Goal: Task Accomplishment & Management: Use online tool/utility

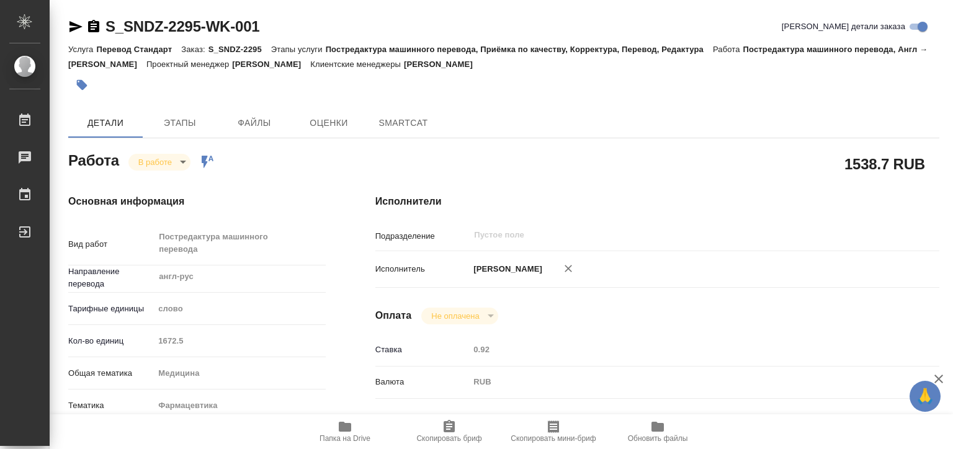
type textarea "x"
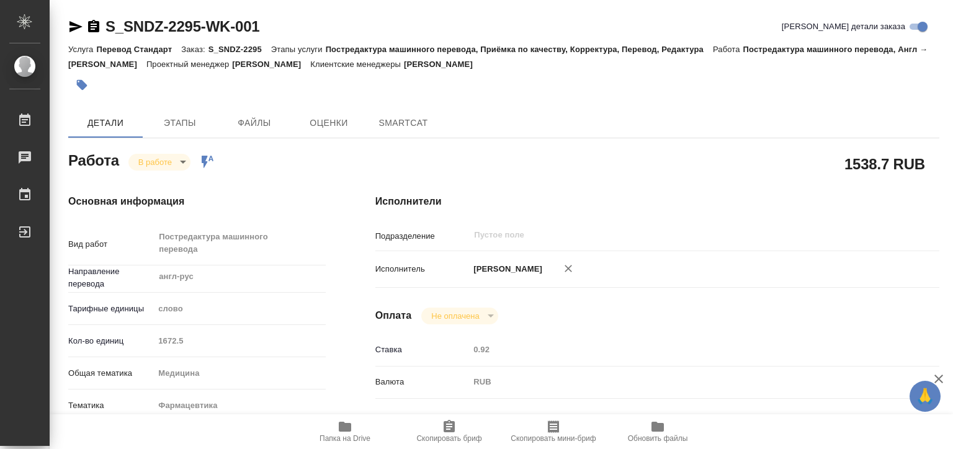
type textarea "x"
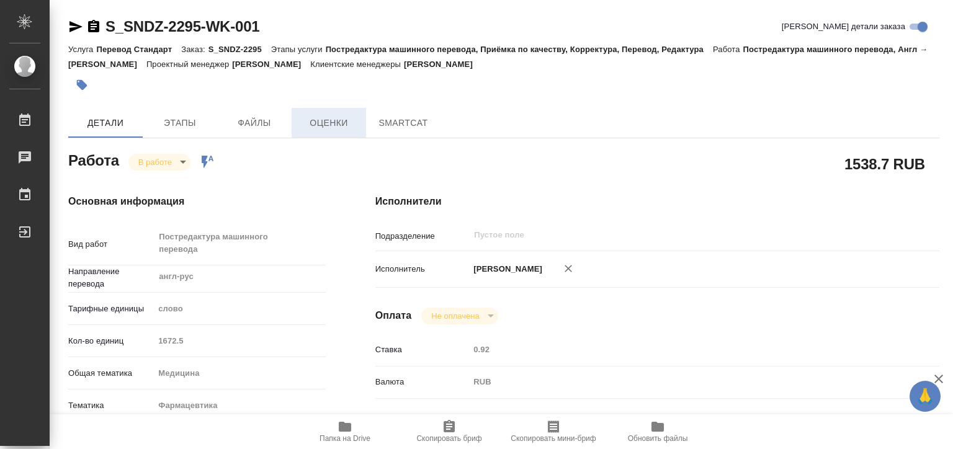
type textarea "x"
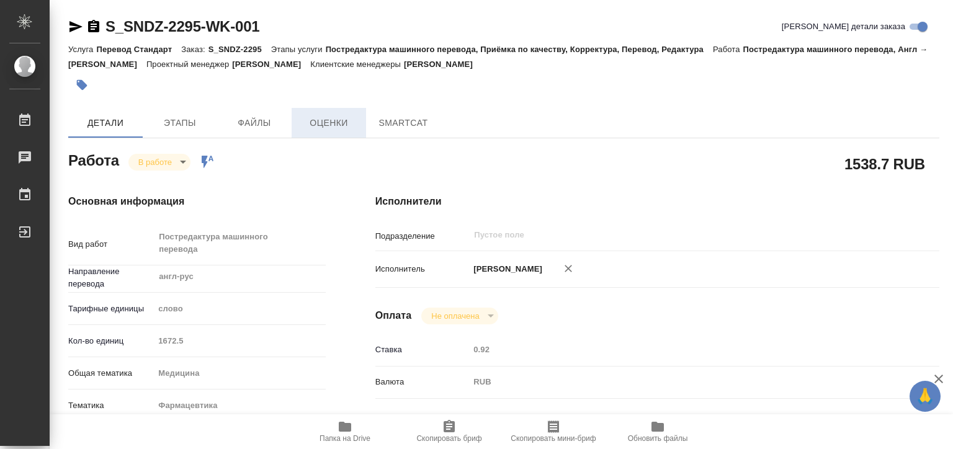
type textarea "x"
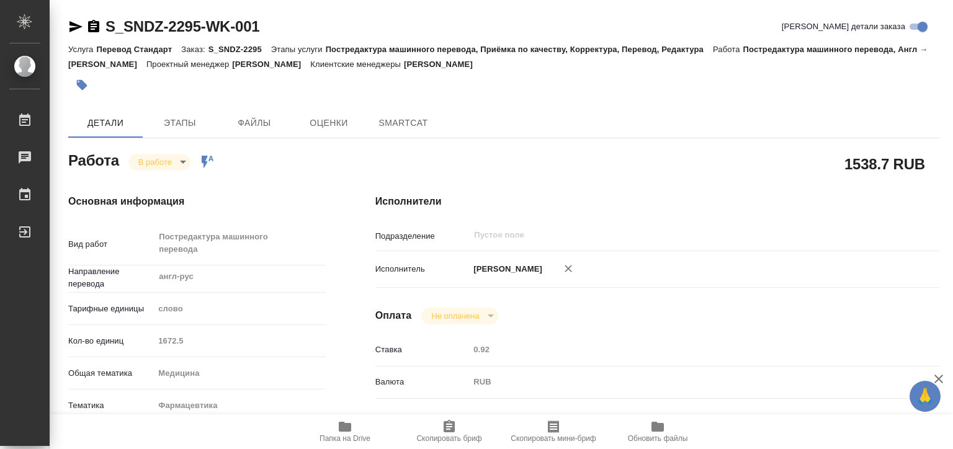
type textarea "x"
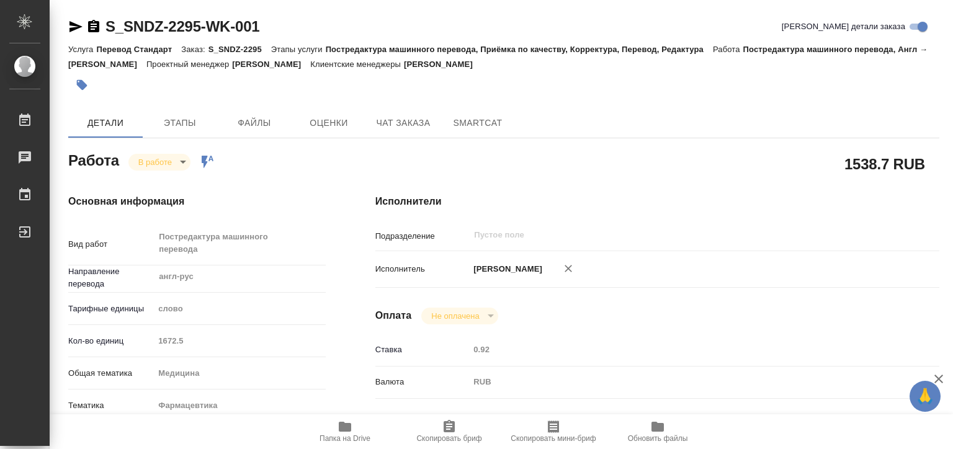
type textarea "x"
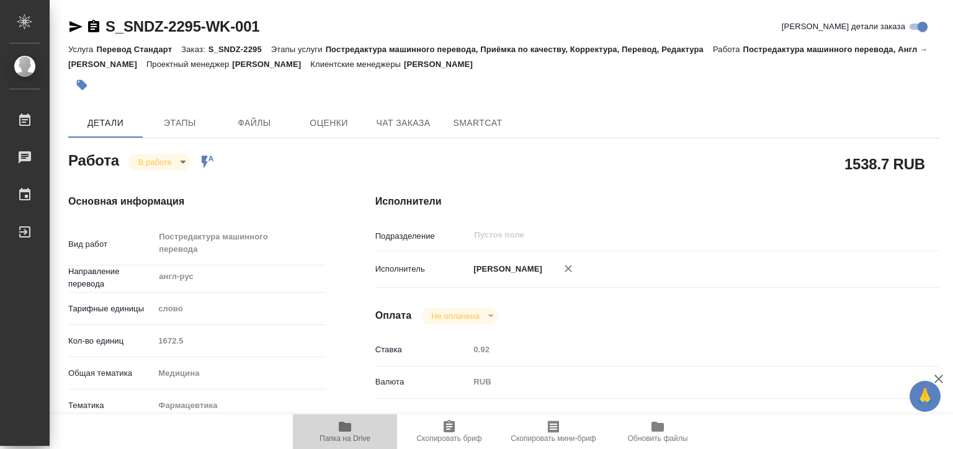
click at [328, 433] on span "Папка на Drive" at bounding box center [344, 432] width 89 height 24
type textarea "x"
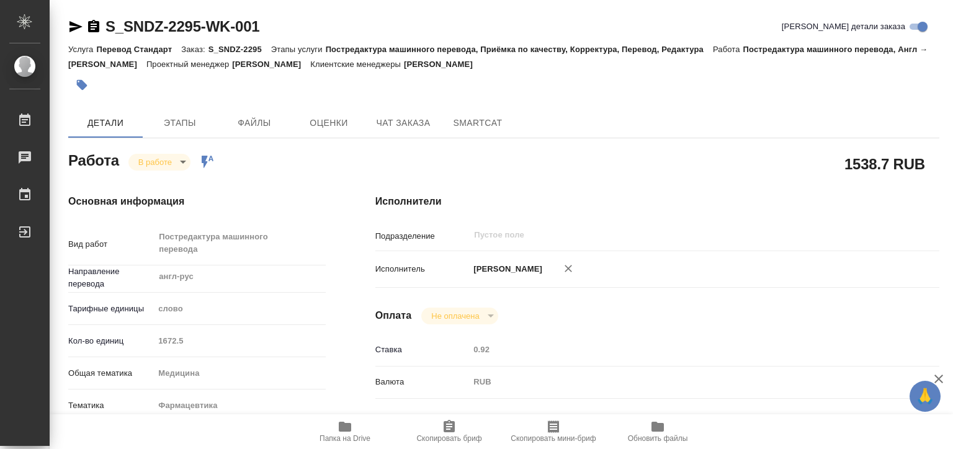
type textarea "x"
click at [164, 164] on body "🙏 .cls-1 fill:#fff; AWATERA [PERSON_NAME] 0 Чаты График Выйти S_SNDZ-2295-WK-00…" at bounding box center [476, 224] width 953 height 449
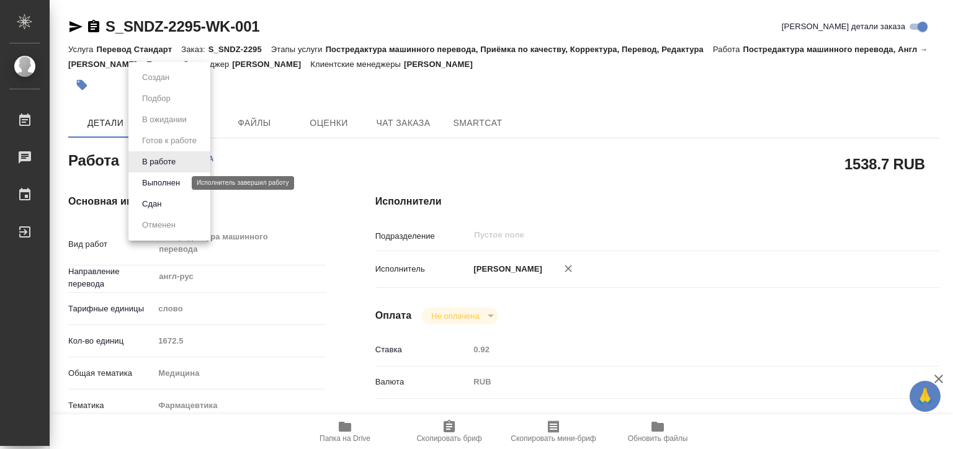
click at [166, 181] on button "Выполнен" at bounding box center [160, 183] width 45 height 14
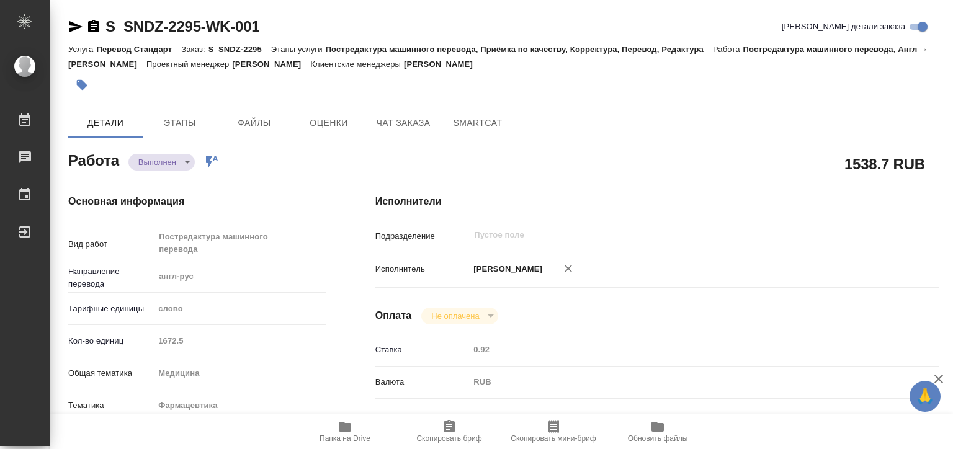
type textarea "x"
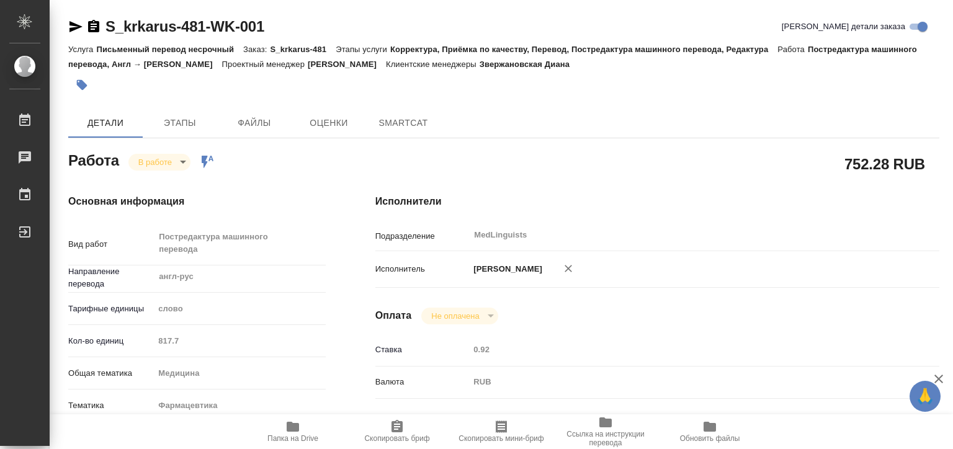
type textarea "x"
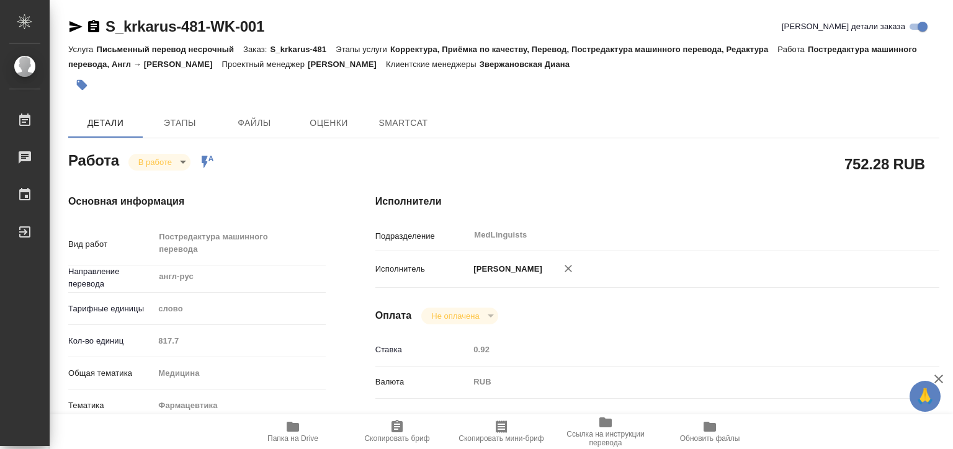
type textarea "x"
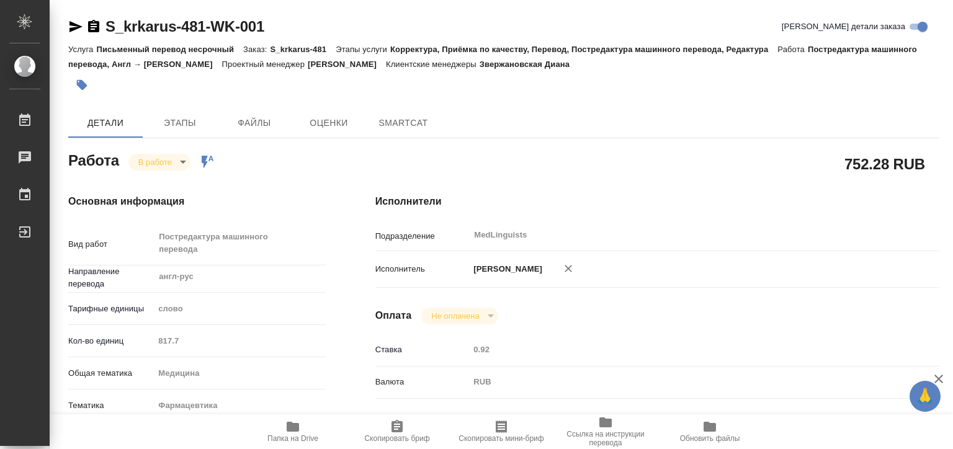
type textarea "x"
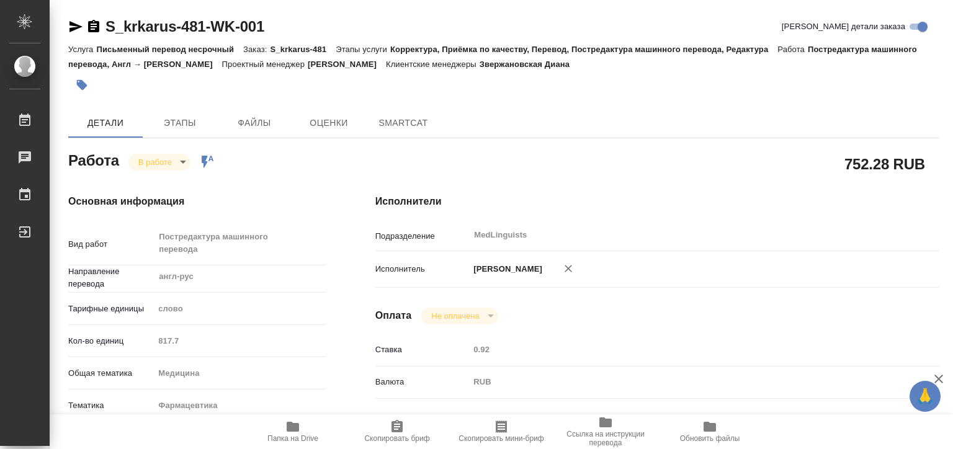
type textarea "x"
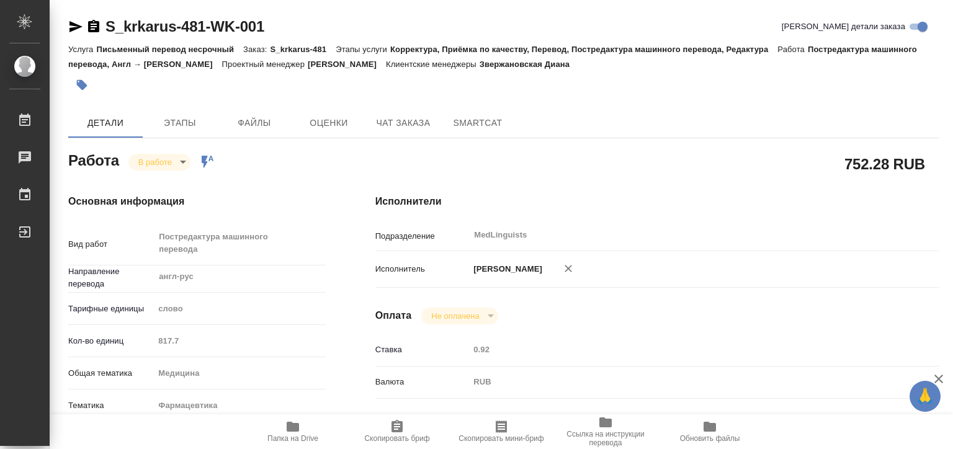
scroll to position [186, 0]
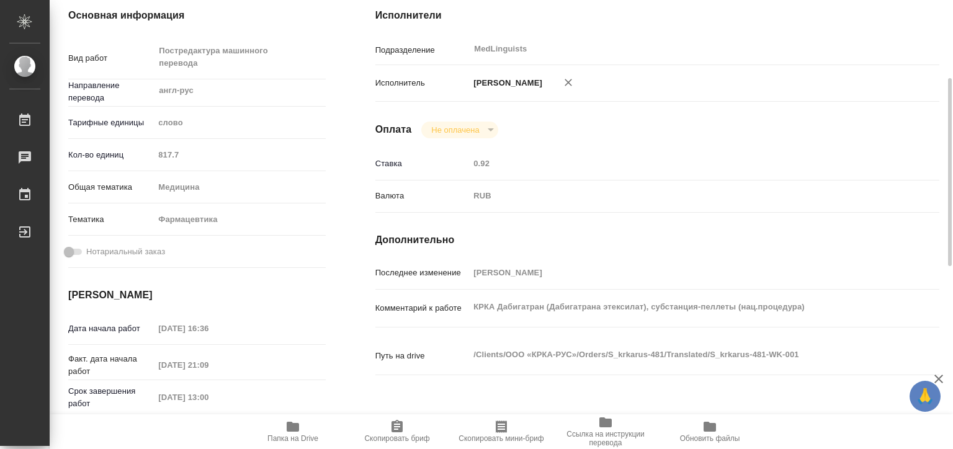
type textarea "x"
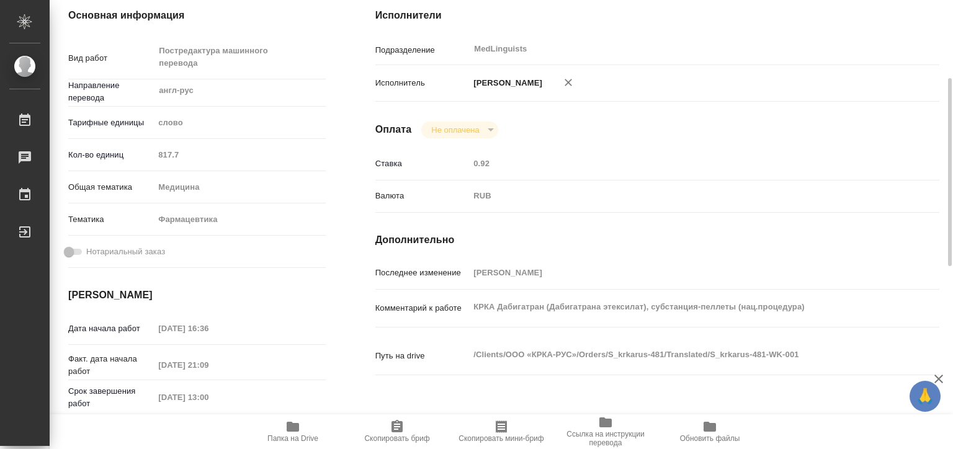
type textarea "x"
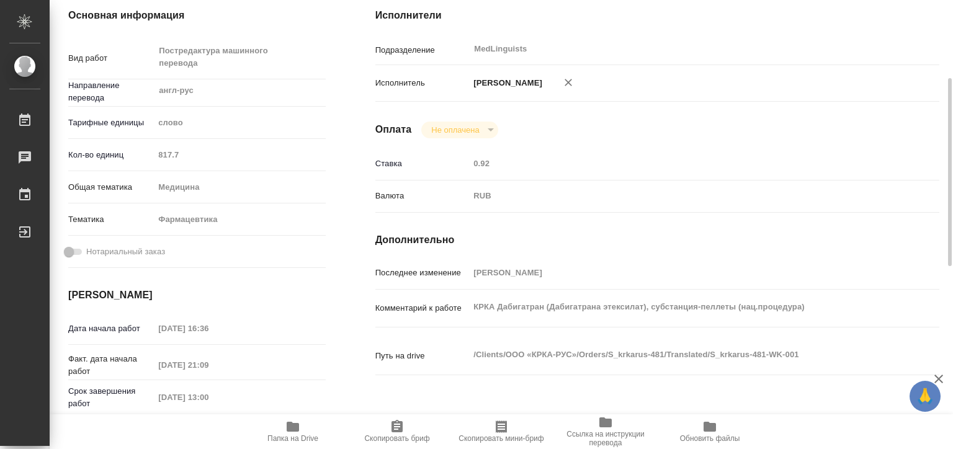
click at [295, 428] on icon "button" at bounding box center [293, 427] width 12 height 10
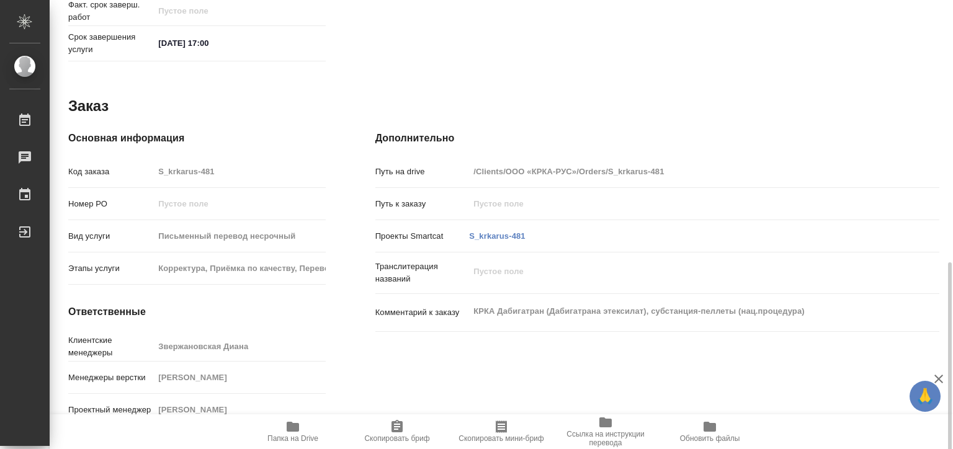
scroll to position [622, 0]
